Goal: Task Accomplishment & Management: Complete application form

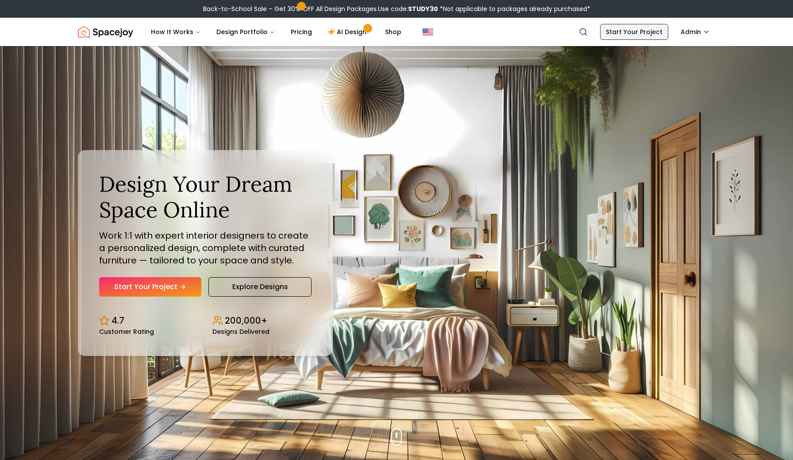
click at [625, 32] on link "Start Your Project" at bounding box center [634, 32] width 68 height 16
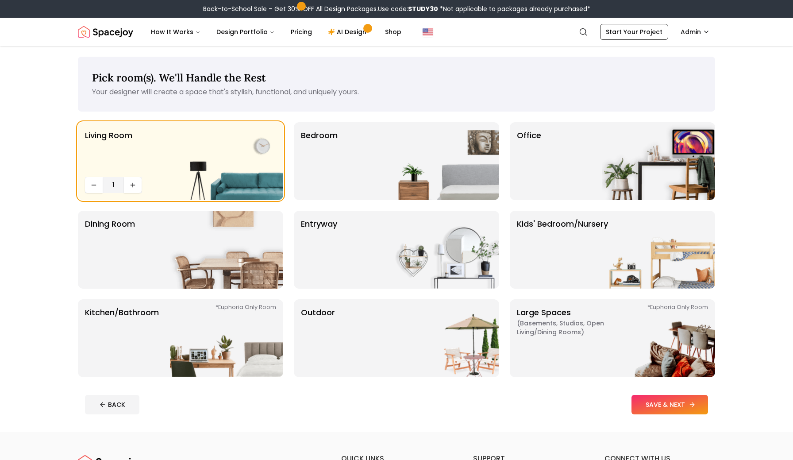
click at [663, 401] on button "SAVE & NEXT" at bounding box center [669, 404] width 77 height 19
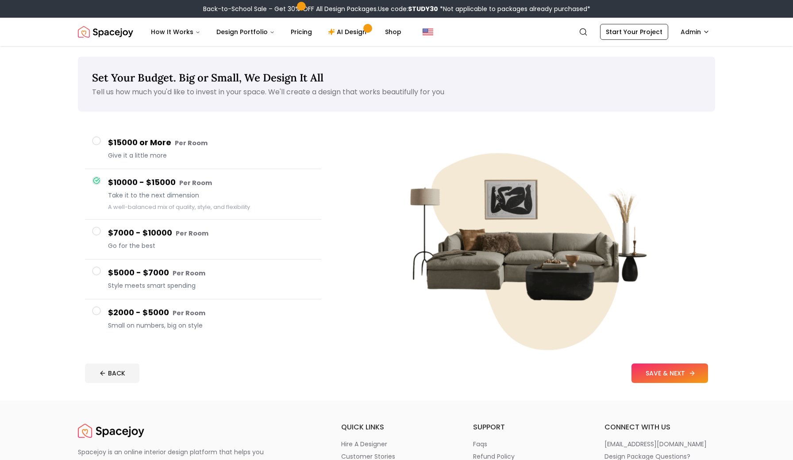
click at [669, 368] on button "SAVE & NEXT" at bounding box center [669, 372] width 77 height 19
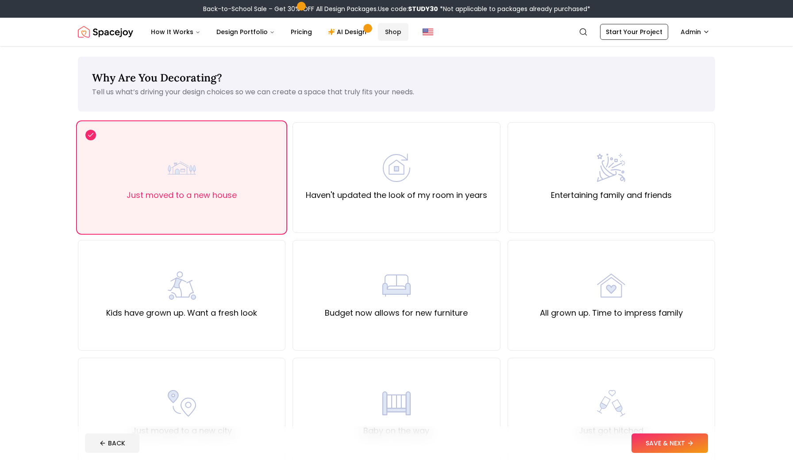
click at [387, 34] on link "Shop" at bounding box center [393, 32] width 31 height 18
